Goal: Information Seeking & Learning: Learn about a topic

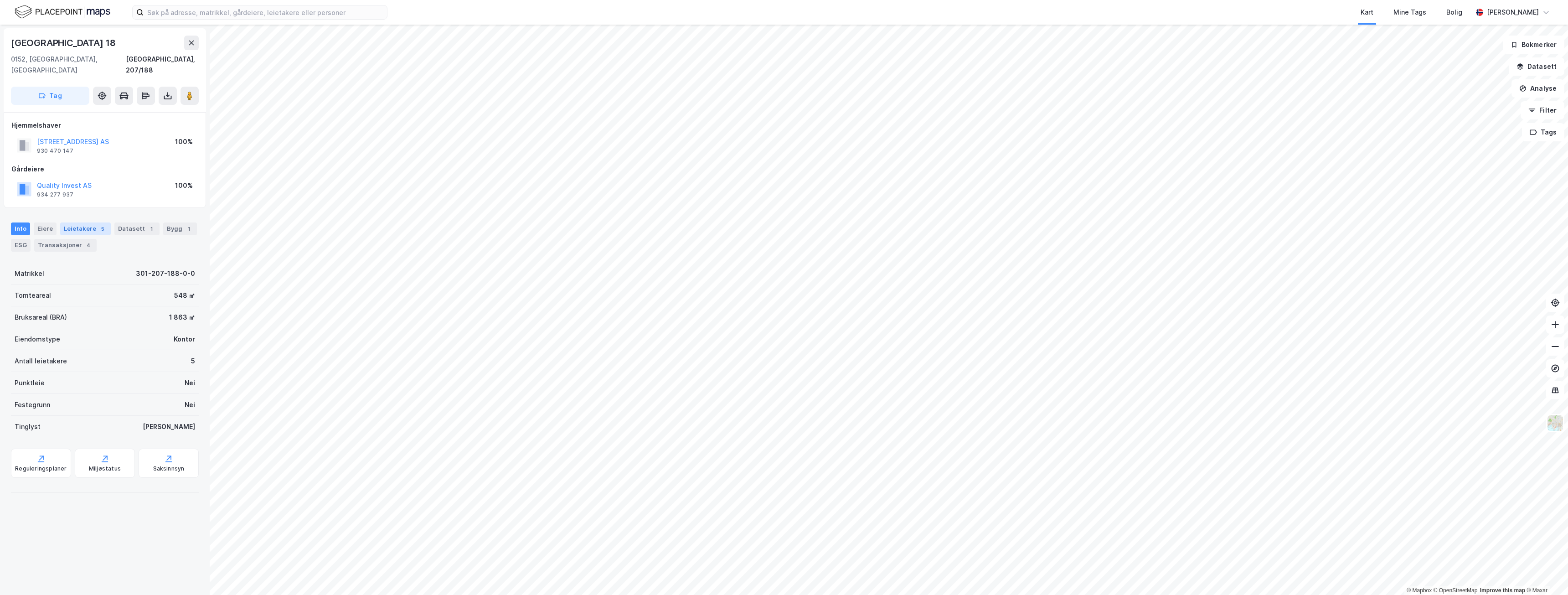
click at [74, 222] on div "Leietakere 5" at bounding box center [85, 228] width 51 height 13
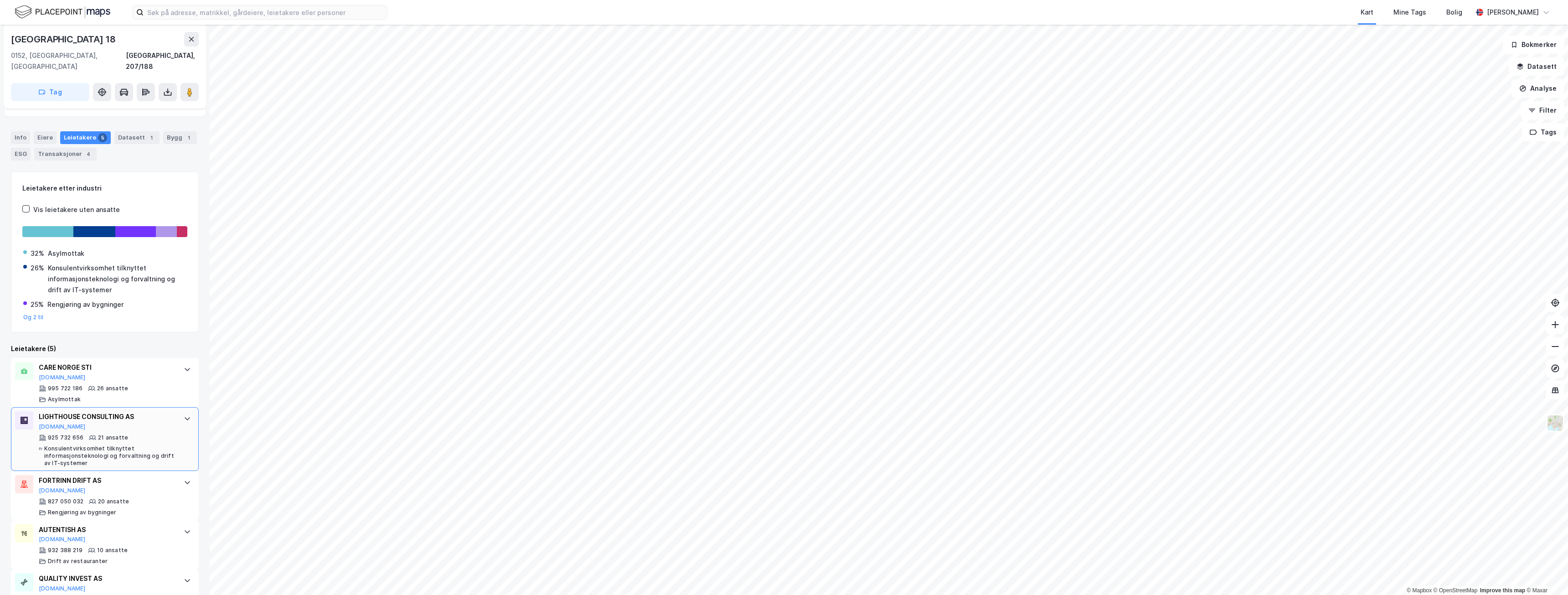
scroll to position [115, 0]
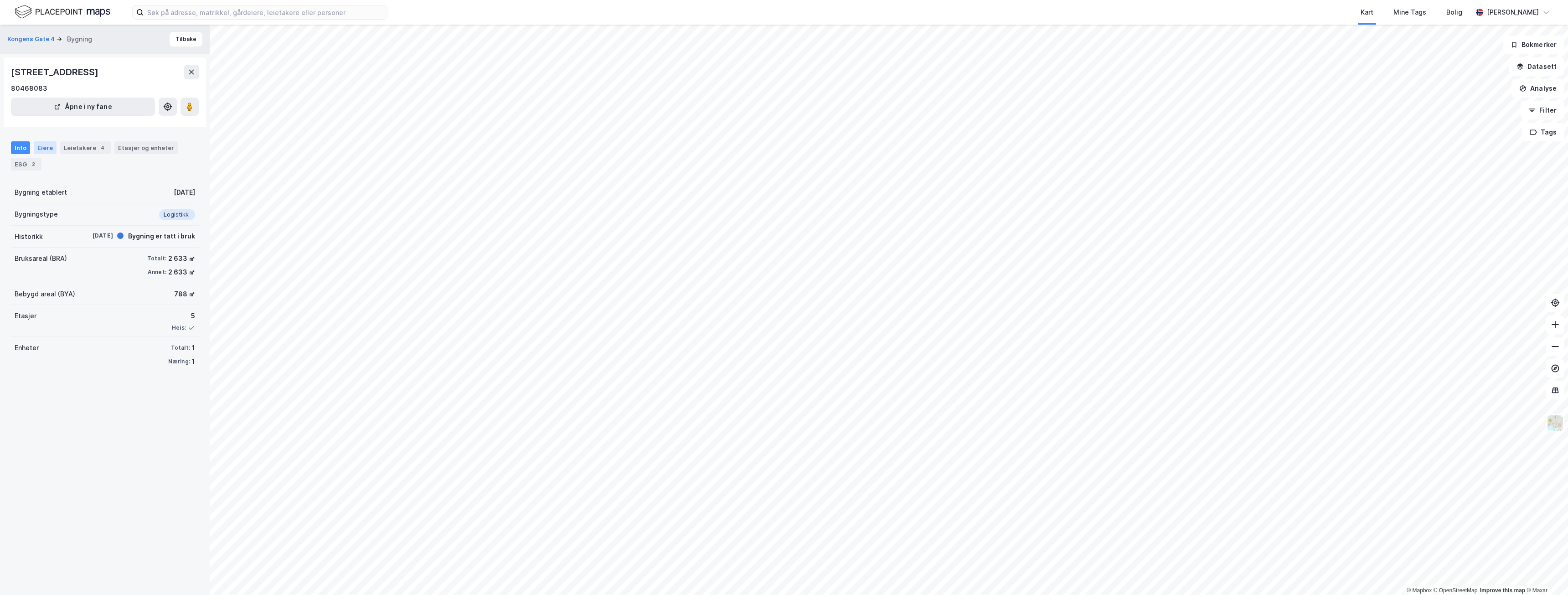
click at [40, 149] on div "Eiere" at bounding box center [44, 147] width 23 height 13
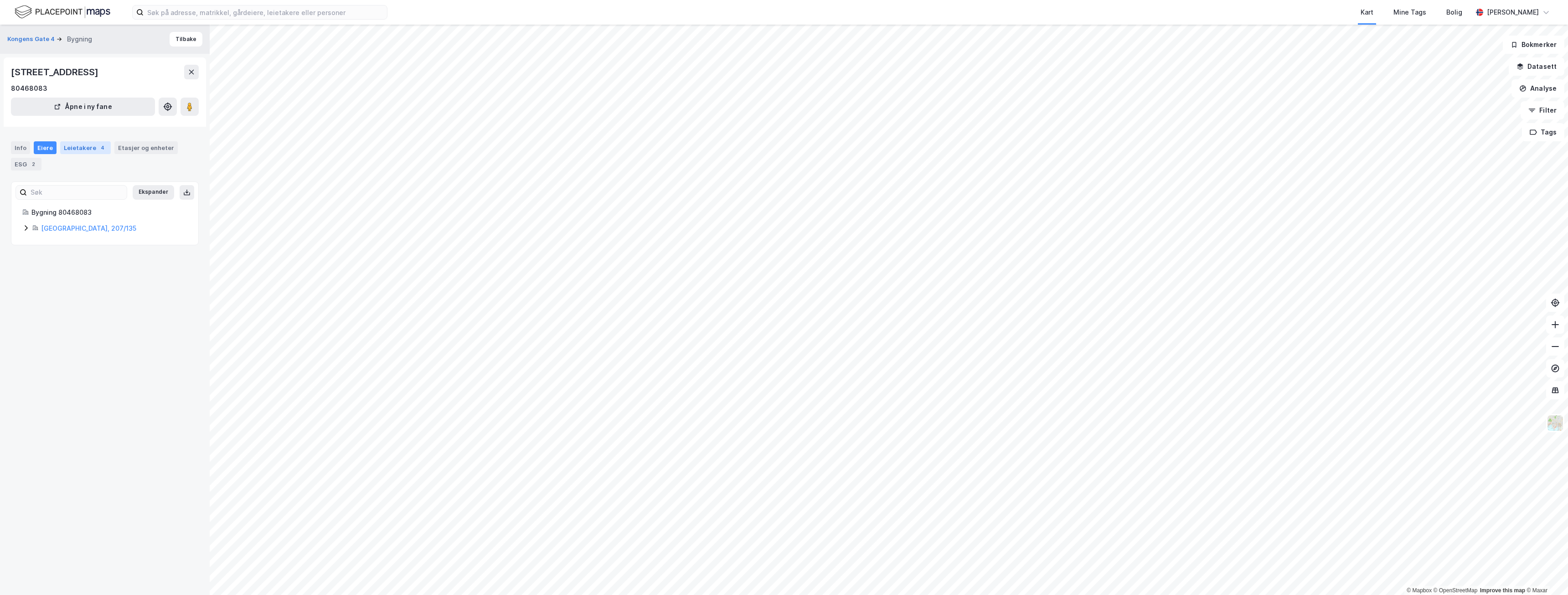
click at [73, 147] on div "Leietakere 4" at bounding box center [85, 147] width 51 height 13
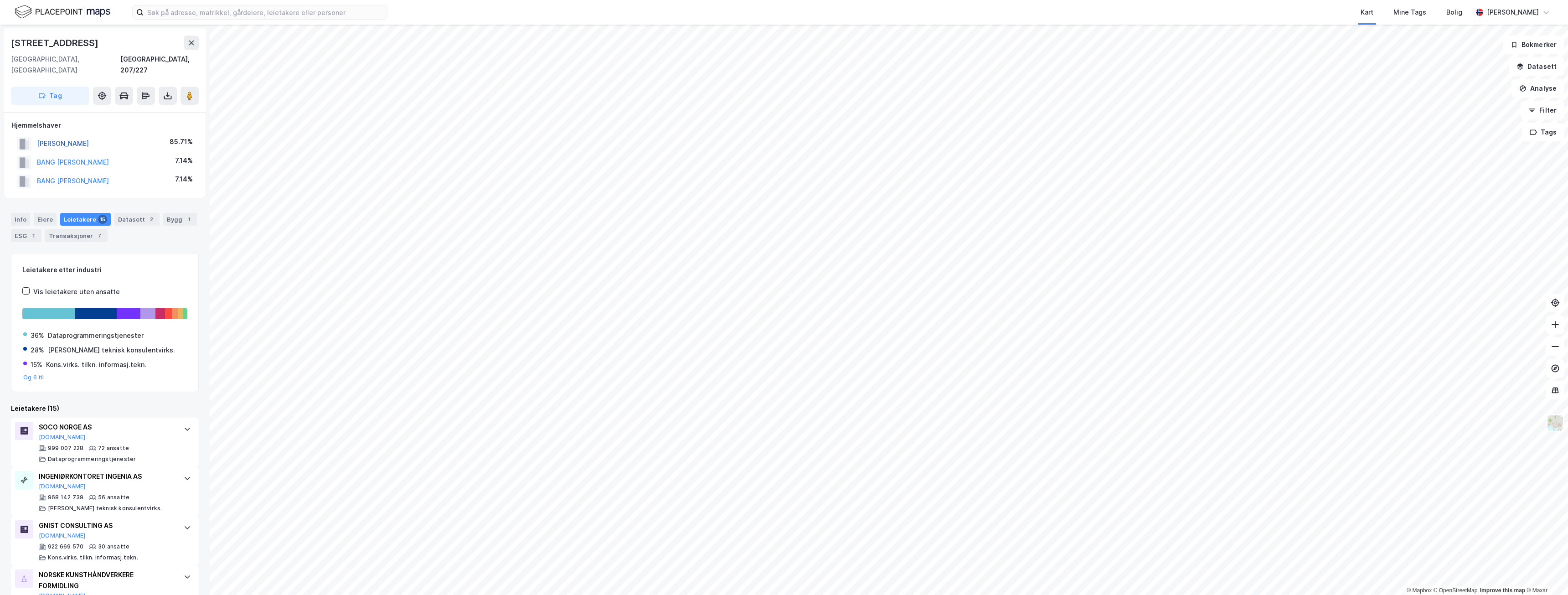
click at [0, 0] on button "[PERSON_NAME]" at bounding box center [0, 0] width 0 height 0
click at [1555, 390] on icon at bounding box center [1556, 390] width 6 height 1
